Goal: Task Accomplishment & Management: Complete application form

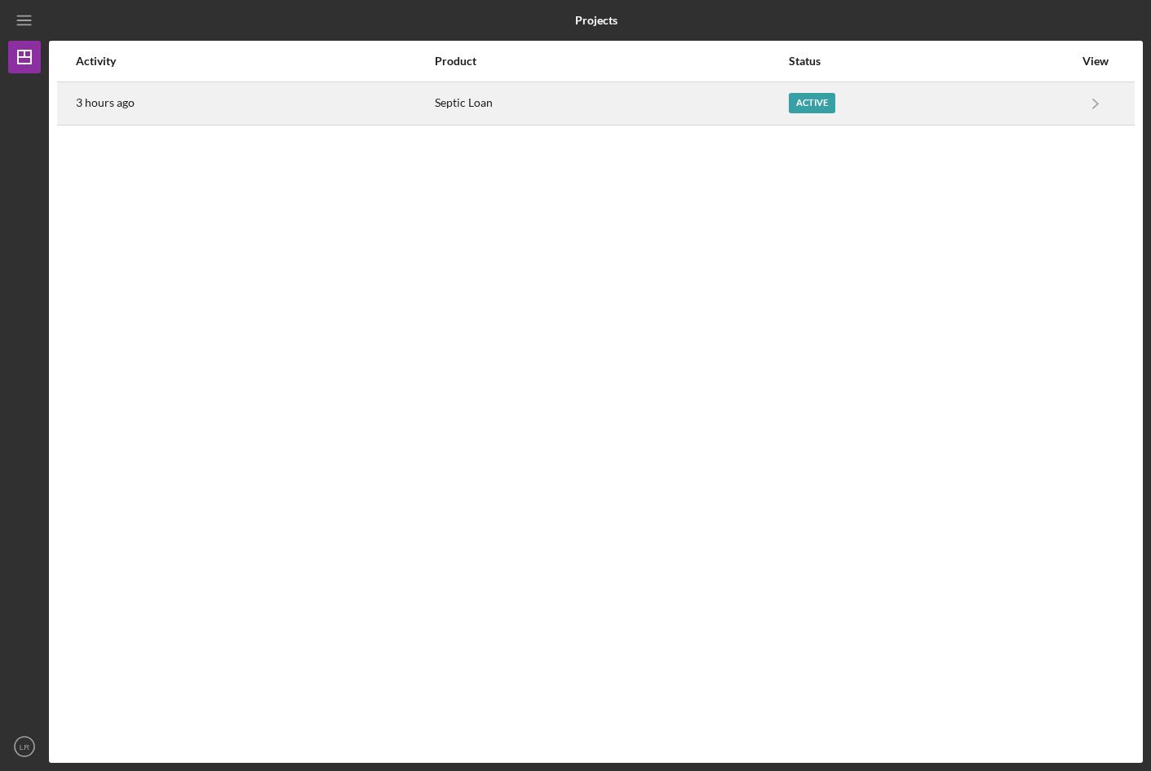
click at [803, 99] on div "Active" at bounding box center [812, 103] width 46 height 20
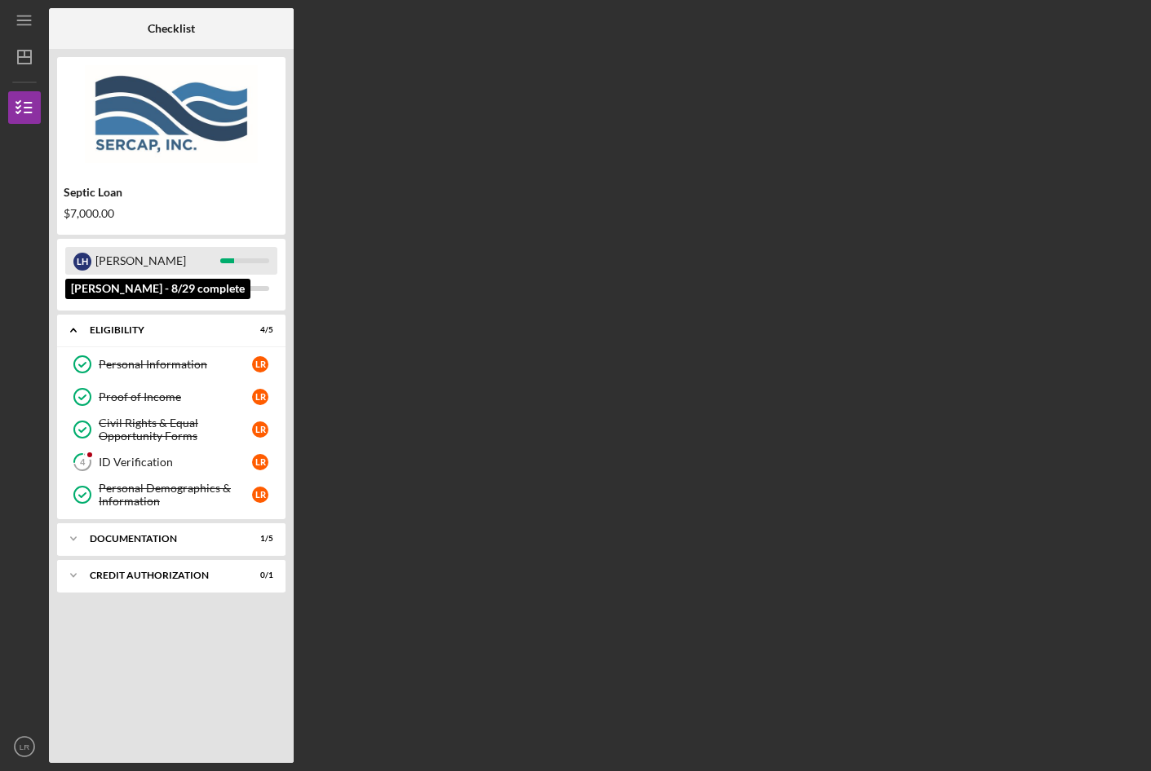
click at [78, 261] on div "L H" at bounding box center [82, 262] width 18 height 18
click at [86, 261] on div "L H" at bounding box center [82, 262] width 18 height 18
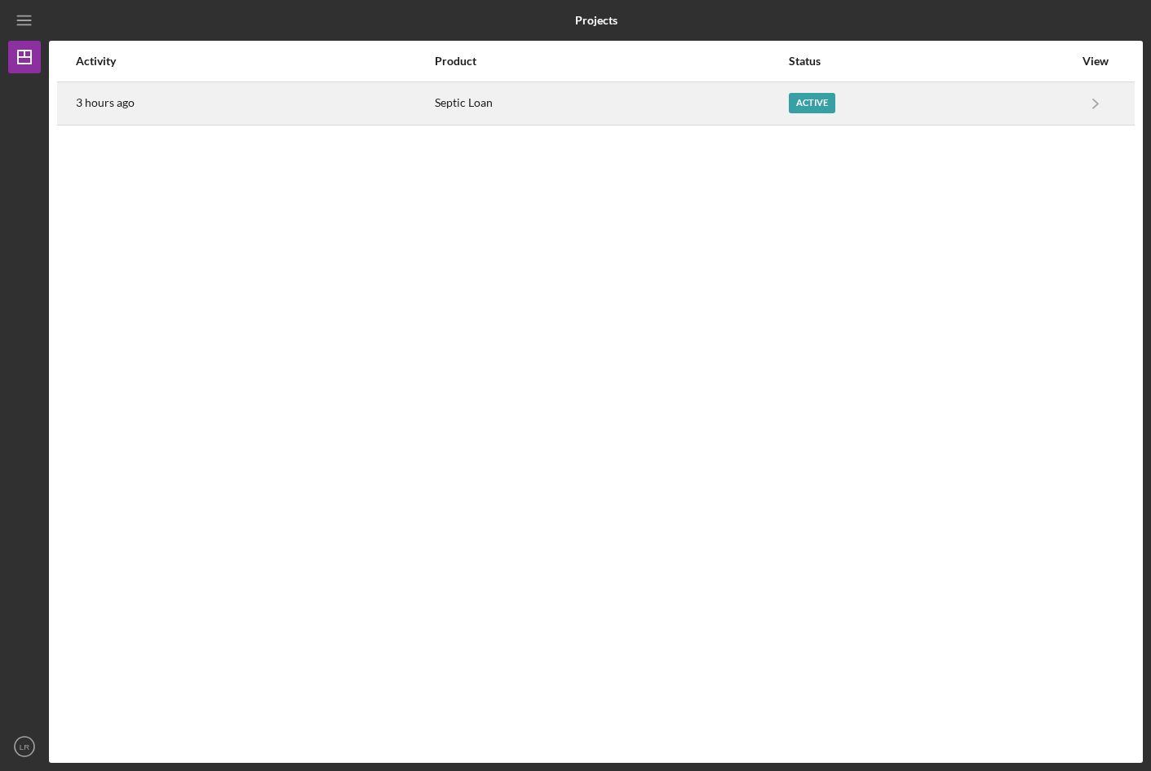
click at [800, 103] on div "Active" at bounding box center [812, 103] width 46 height 20
click at [806, 100] on div "Active" at bounding box center [812, 103] width 46 height 20
click at [1098, 98] on icon "Icon/Navigate" at bounding box center [1095, 103] width 37 height 37
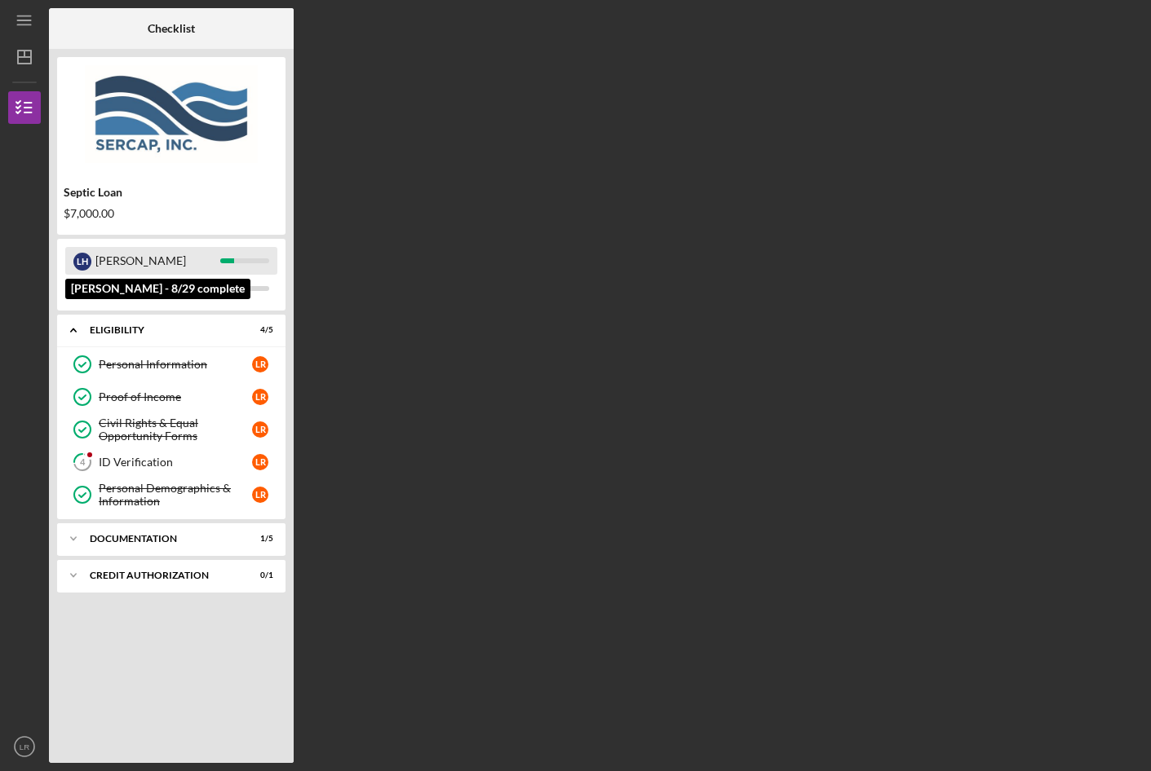
click at [79, 258] on div "L H" at bounding box center [82, 262] width 18 height 18
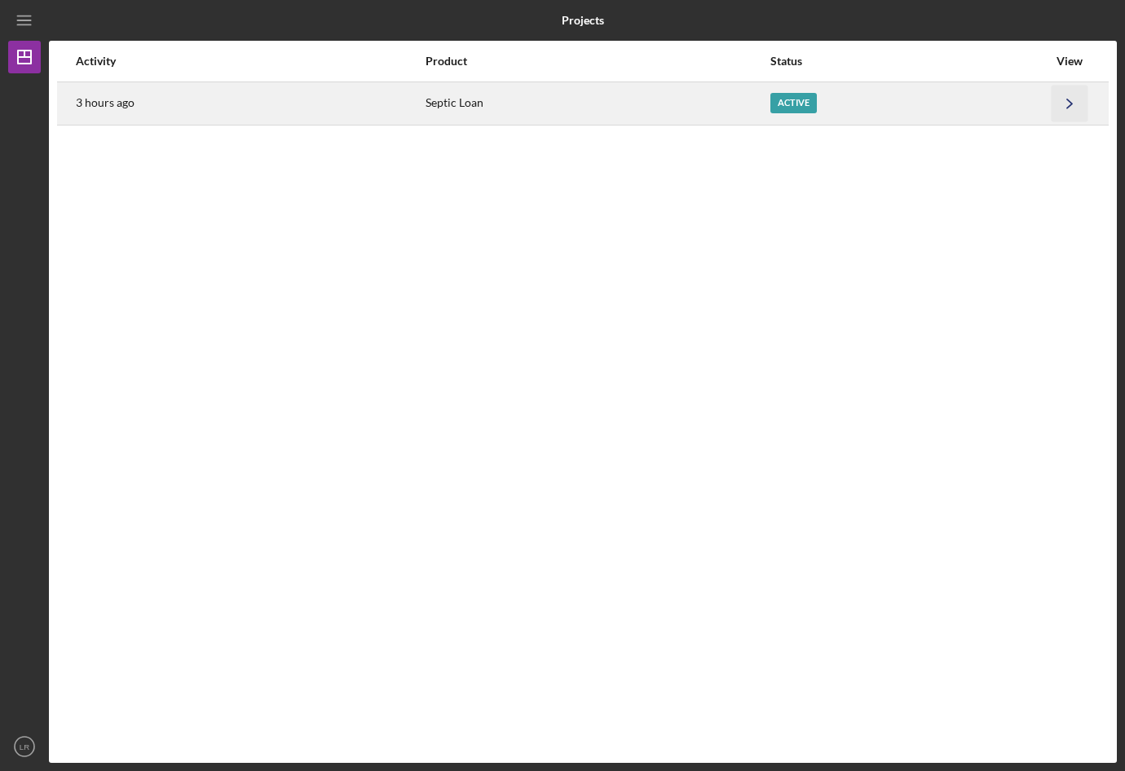
click at [1067, 104] on icon "Icon/Navigate" at bounding box center [1070, 103] width 37 height 37
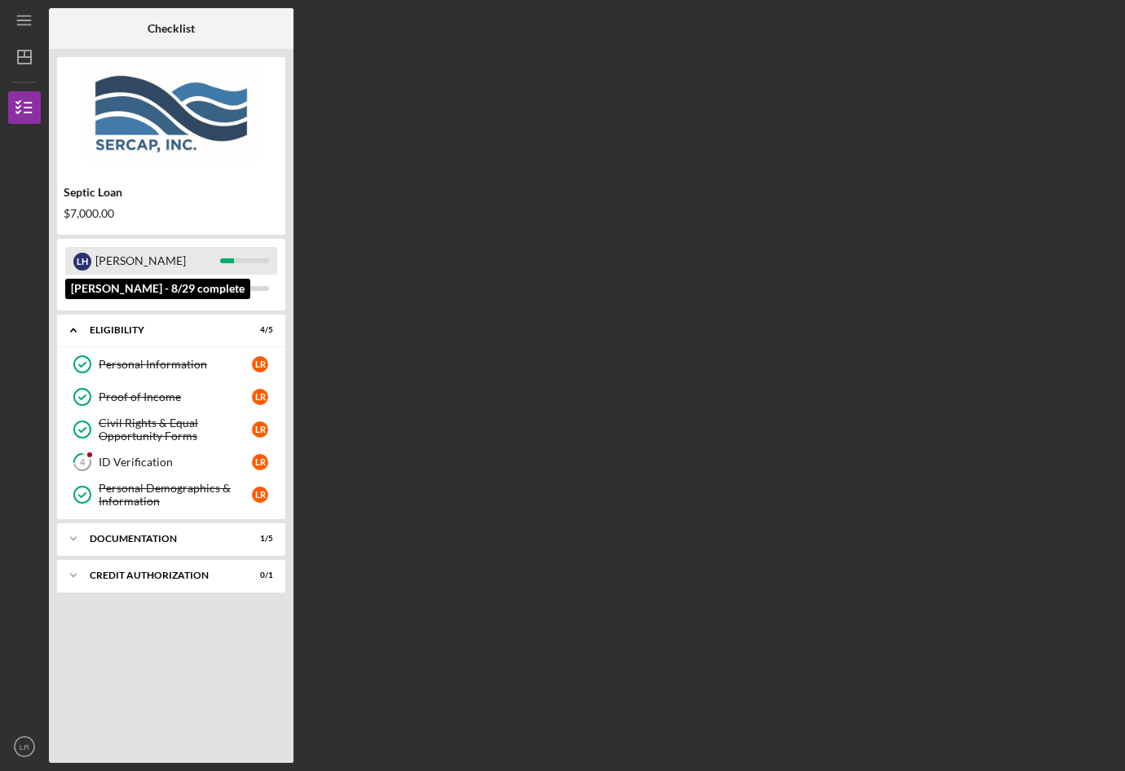
click at [78, 263] on div "L H" at bounding box center [82, 262] width 18 height 18
